Goal: Check status: Check status

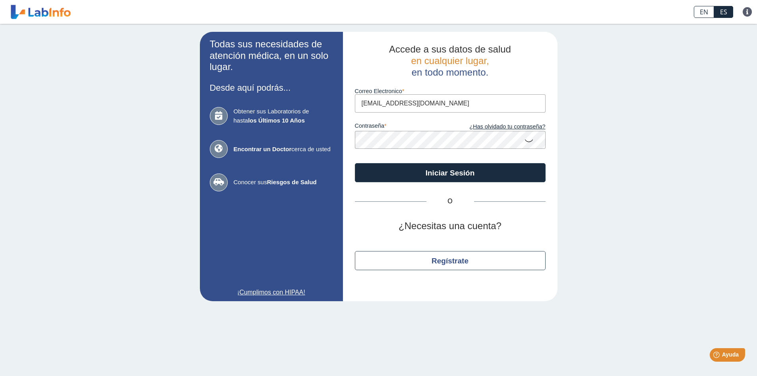
type input "[EMAIL_ADDRESS][DOMAIN_NAME]"
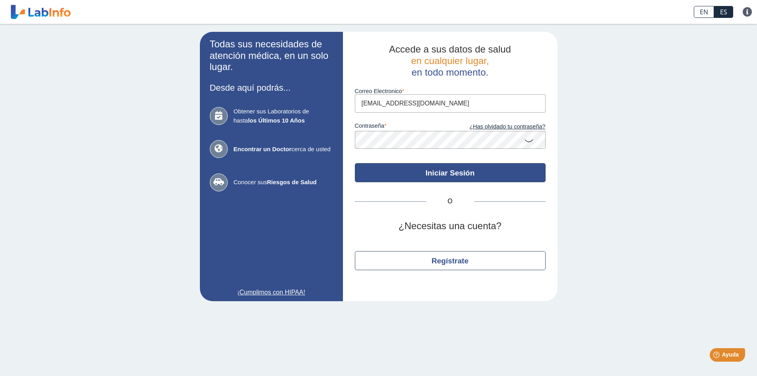
click at [446, 174] on button "Iniciar Sesión" at bounding box center [450, 172] width 191 height 19
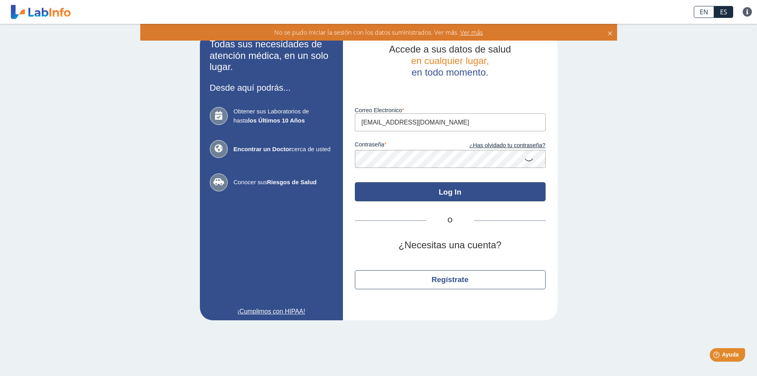
click at [463, 190] on button "Log In" at bounding box center [450, 191] width 191 height 19
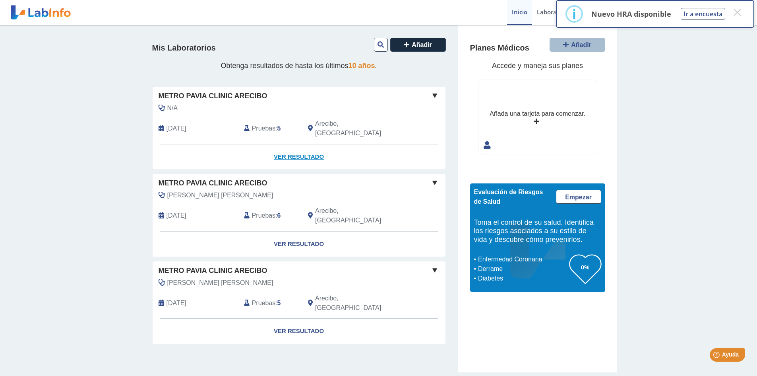
click at [289, 147] on link "Ver Resultado" at bounding box center [299, 156] width 293 height 25
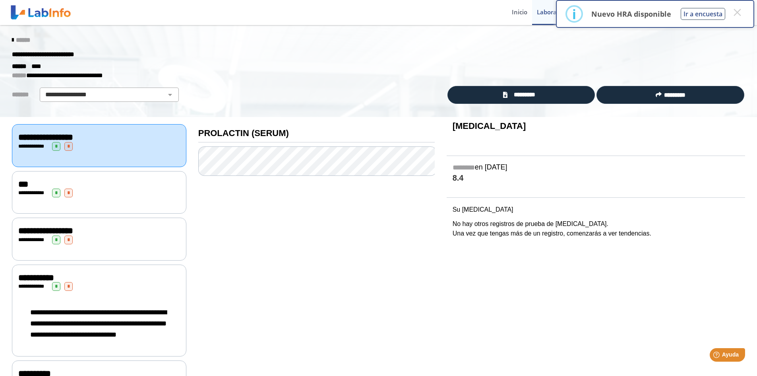
scroll to position [40, 0]
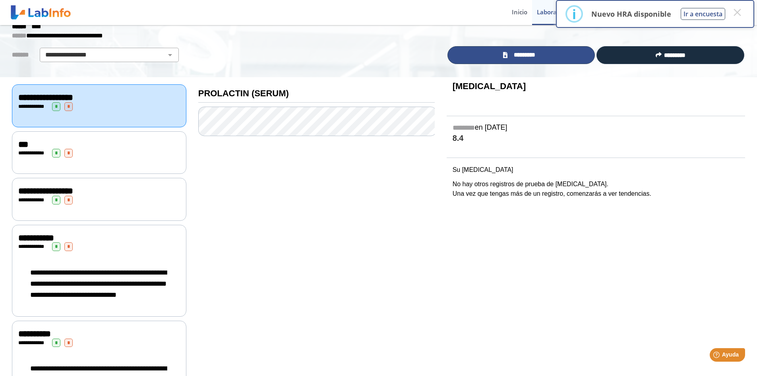
click at [543, 58] on link "*********" at bounding box center [522, 55] width 148 height 18
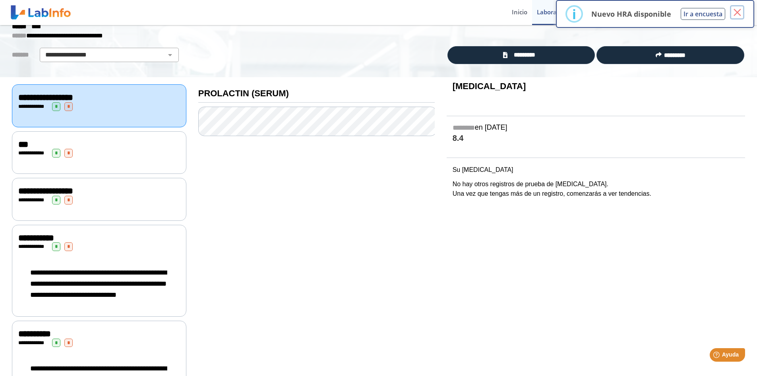
click at [737, 14] on button "×" at bounding box center [737, 12] width 14 height 14
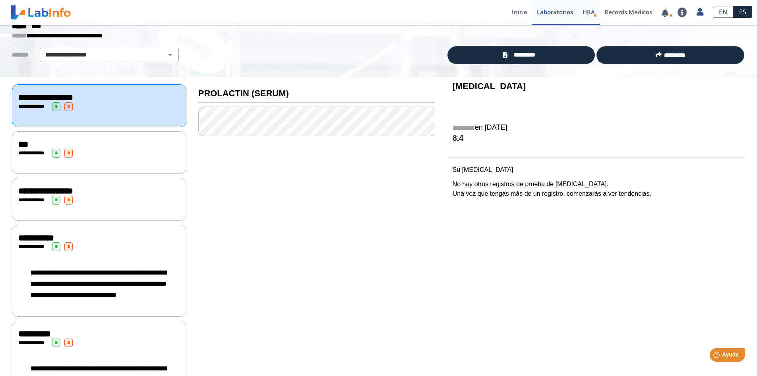
click at [589, 12] on span "HRA" at bounding box center [589, 12] width 12 height 8
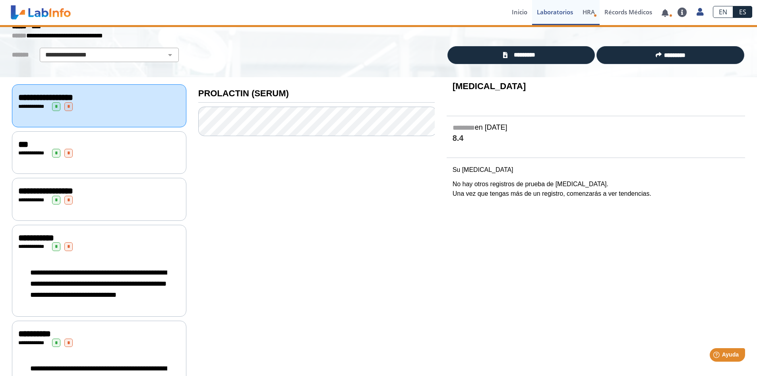
scroll to position [1, 0]
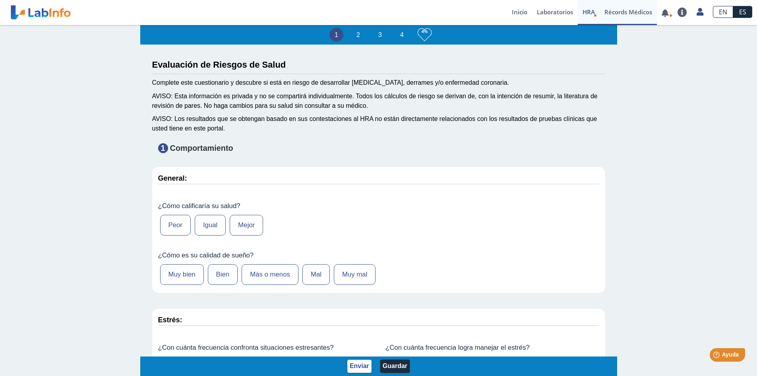
click at [628, 13] on link "Récords Médicos" at bounding box center [628, 12] width 57 height 25
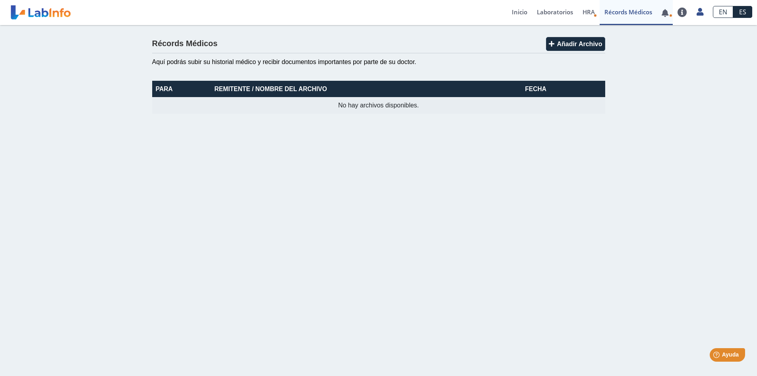
click at [664, 14] on link at bounding box center [665, 13] width 16 height 6
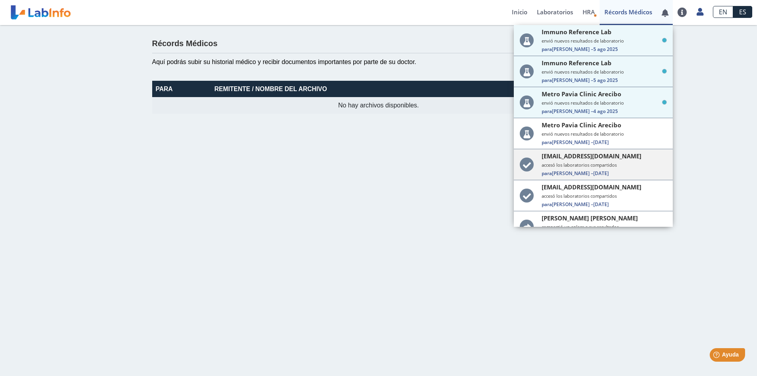
click at [593, 163] on small "accesó los laboratorios compartidos" at bounding box center [604, 165] width 125 height 6
click at [602, 167] on small "accesó los laboratorios compartidos" at bounding box center [604, 165] width 125 height 6
click at [595, 173] on span "[DATE]" at bounding box center [601, 173] width 16 height 7
click at [568, 155] on span "[EMAIL_ADDRESS][DOMAIN_NAME]" at bounding box center [592, 156] width 100 height 8
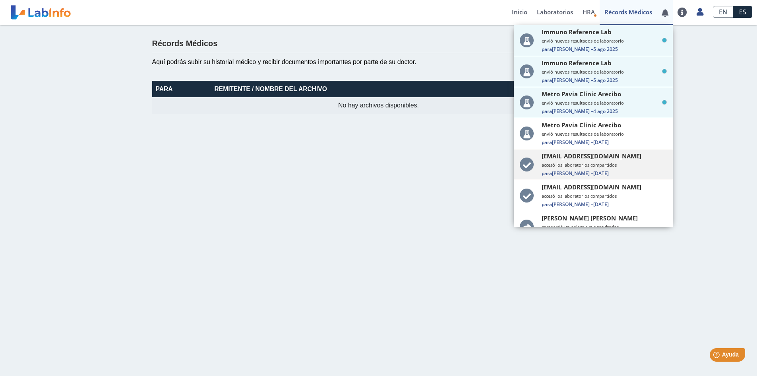
click at [523, 169] on icon at bounding box center [527, 164] width 14 height 14
click at [523, 168] on icon at bounding box center [527, 164] width 14 height 14
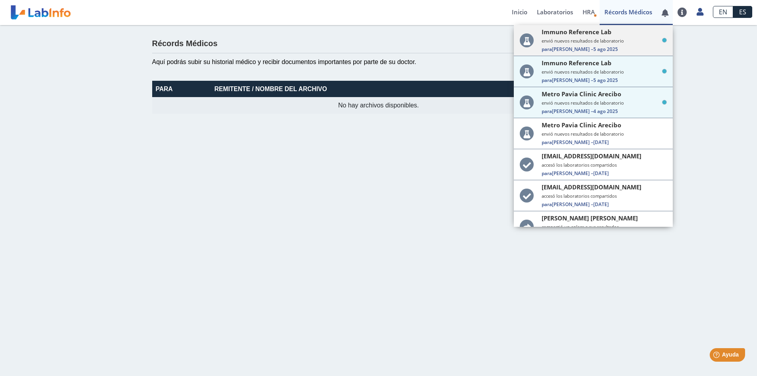
click at [595, 36] on span "Immuno Reference Lab" at bounding box center [577, 32] width 70 height 8
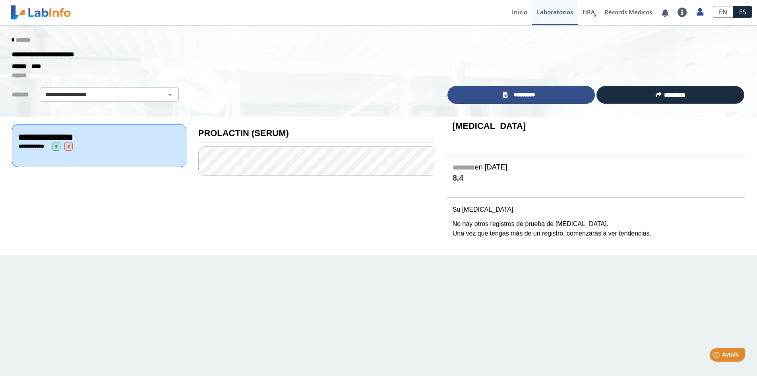
click at [550, 94] on link "*********" at bounding box center [522, 95] width 148 height 18
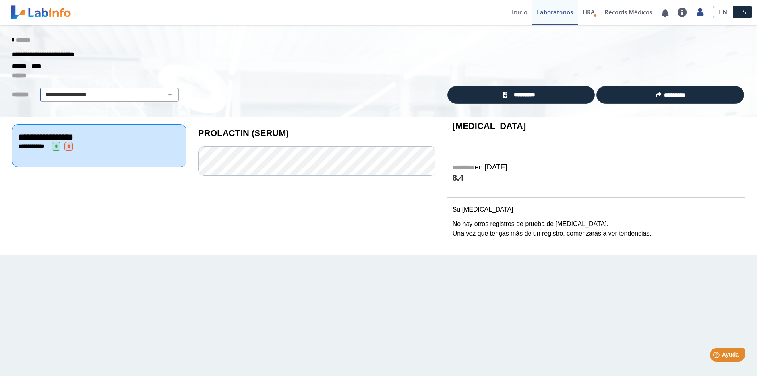
click at [171, 95] on select "**********" at bounding box center [109, 95] width 134 height 10
click at [12, 39] on icon at bounding box center [13, 40] width 2 height 6
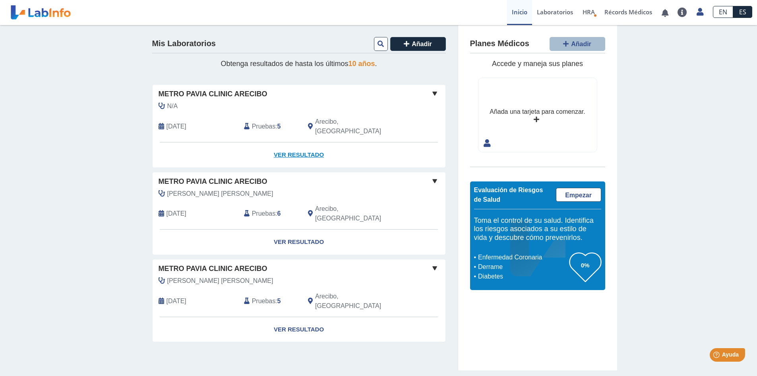
click at [288, 142] on link "Ver Resultado" at bounding box center [299, 154] width 293 height 25
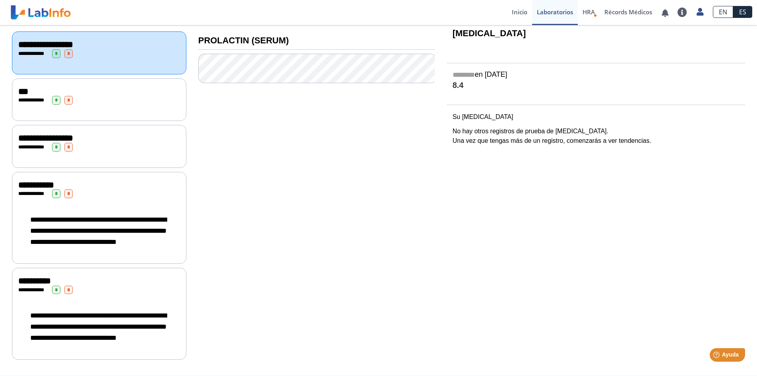
scroll to position [107, 0]
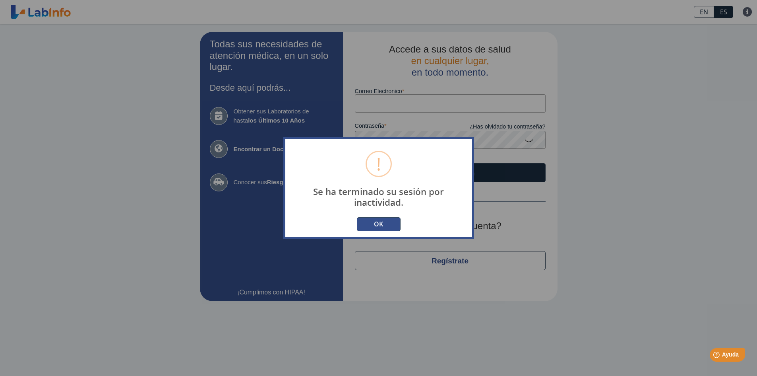
click at [383, 230] on button "OK" at bounding box center [379, 224] width 44 height 14
